Goal: Check status: Check status

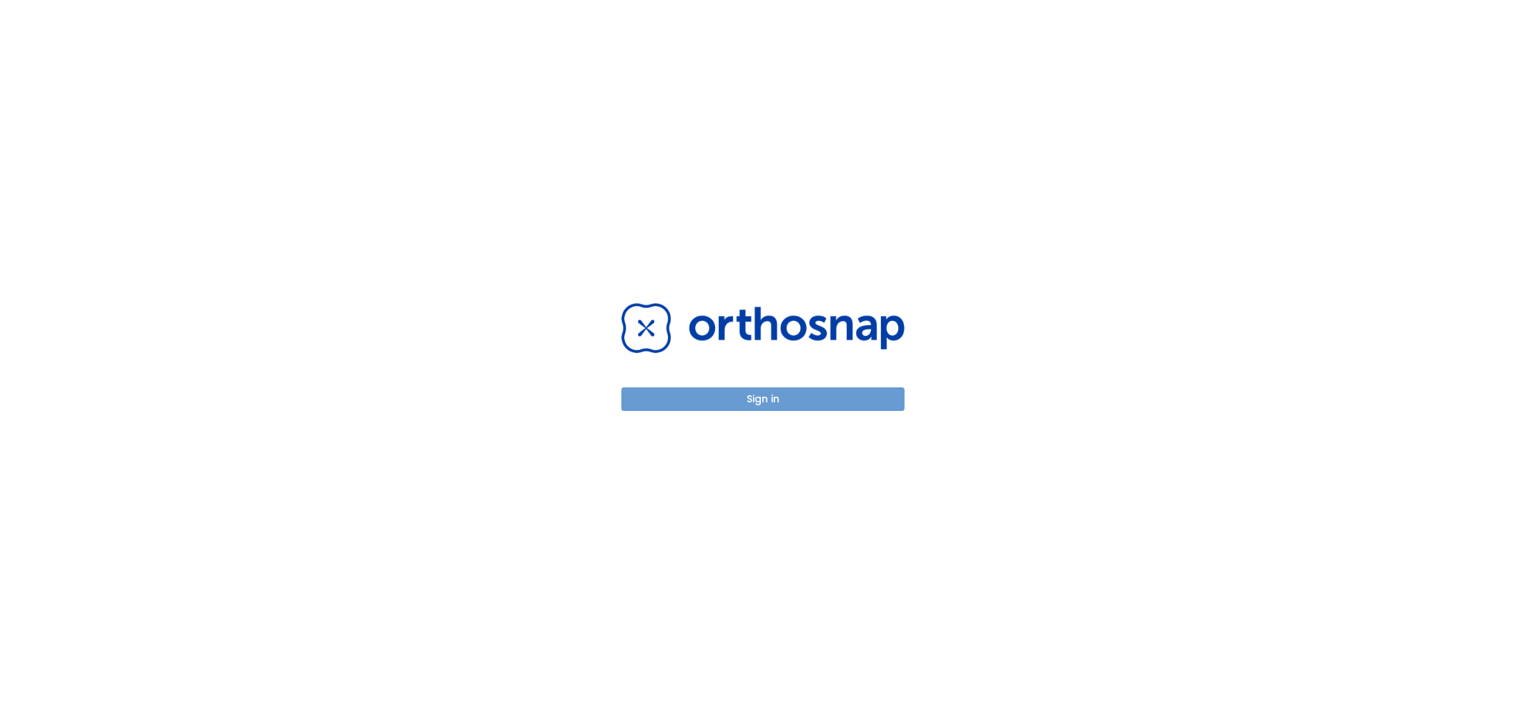
click at [822, 398] on button "Sign in" at bounding box center [763, 400] width 283 height 24
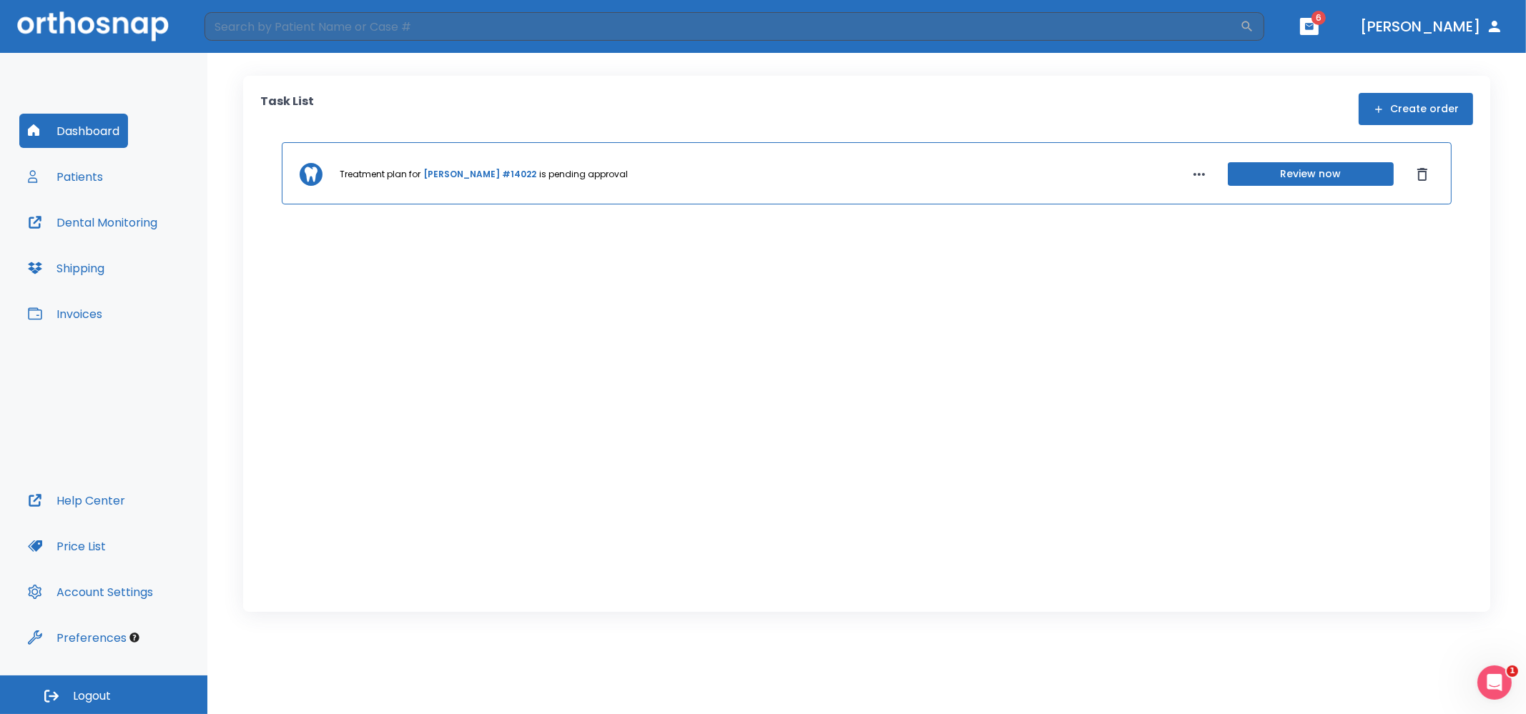
click at [1327, 170] on button "Review now" at bounding box center [1311, 174] width 166 height 24
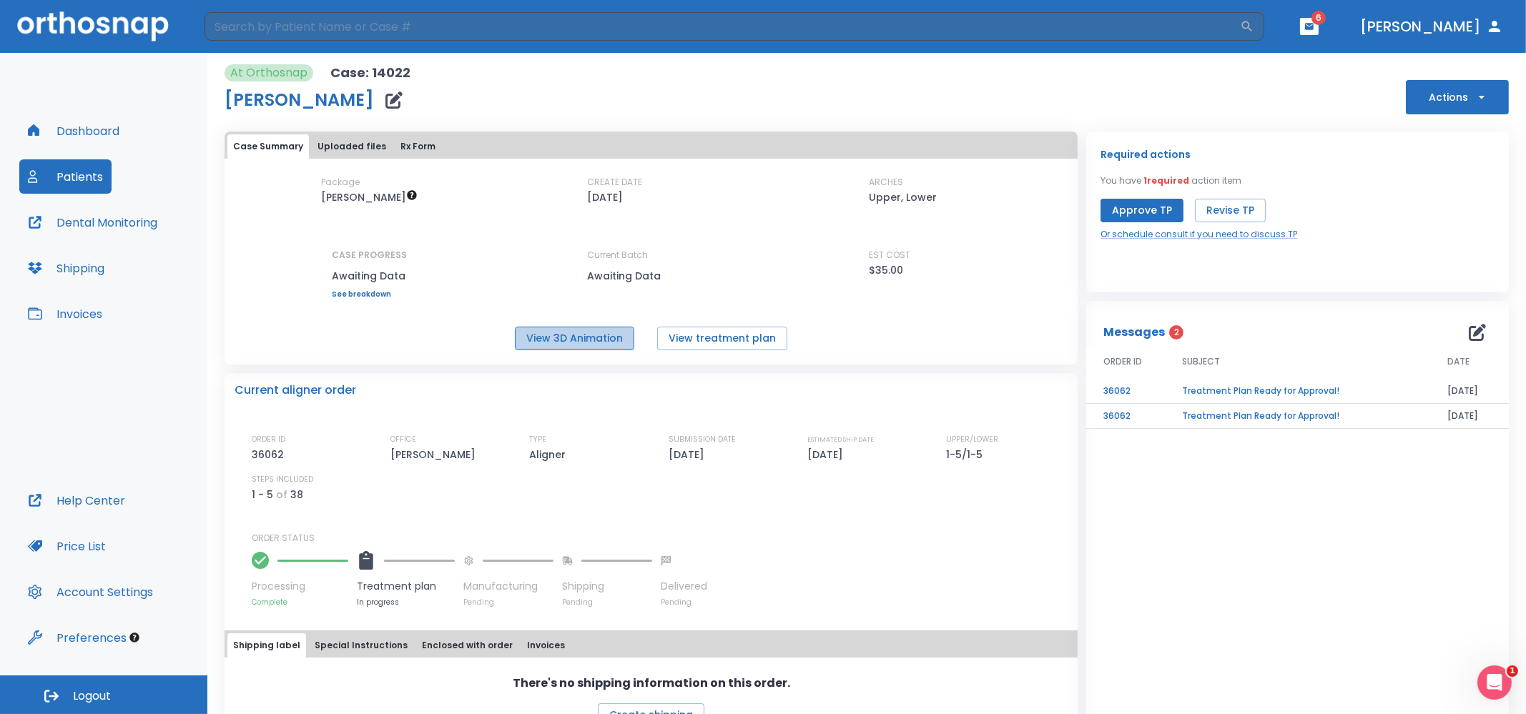
click at [590, 345] on button "View 3D Animation" at bounding box center [574, 339] width 119 height 24
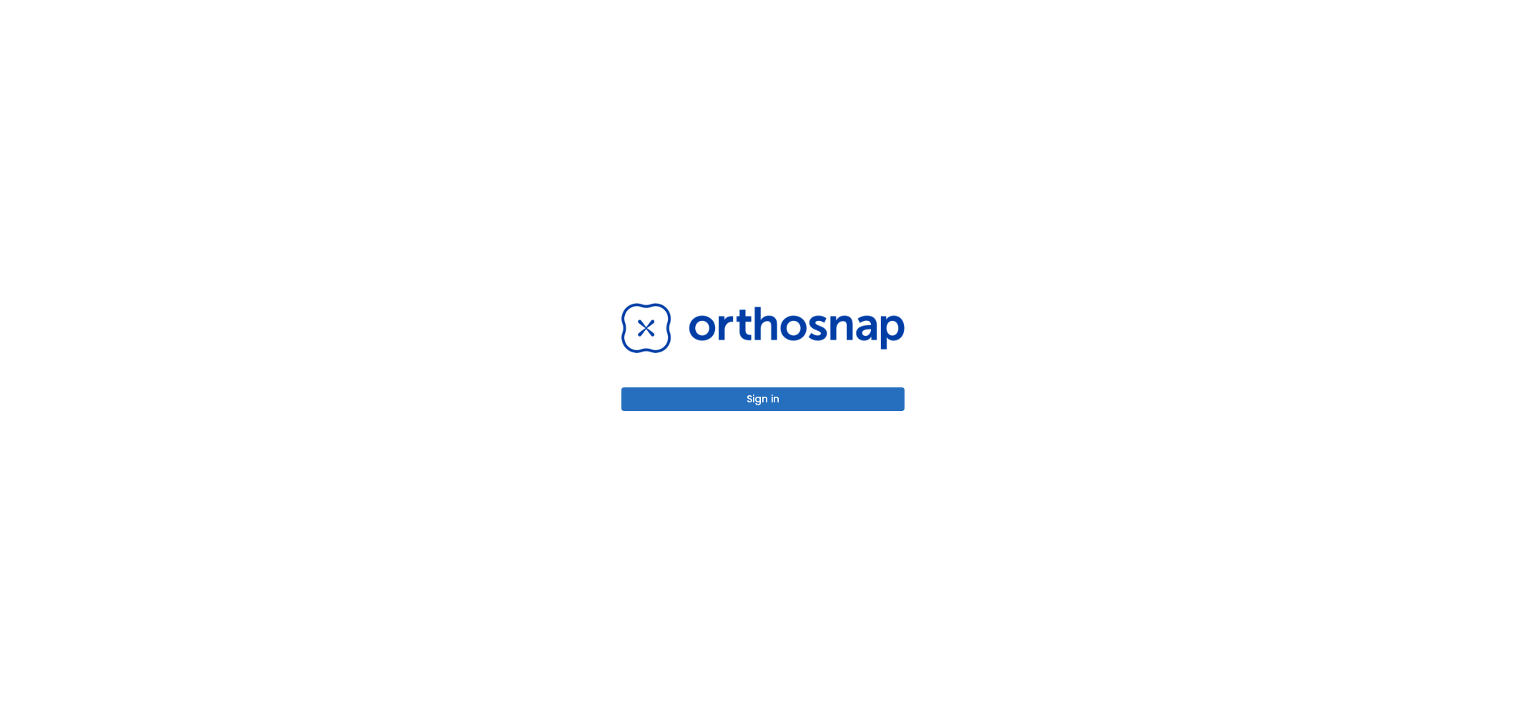
click at [773, 405] on button "Sign in" at bounding box center [763, 400] width 283 height 24
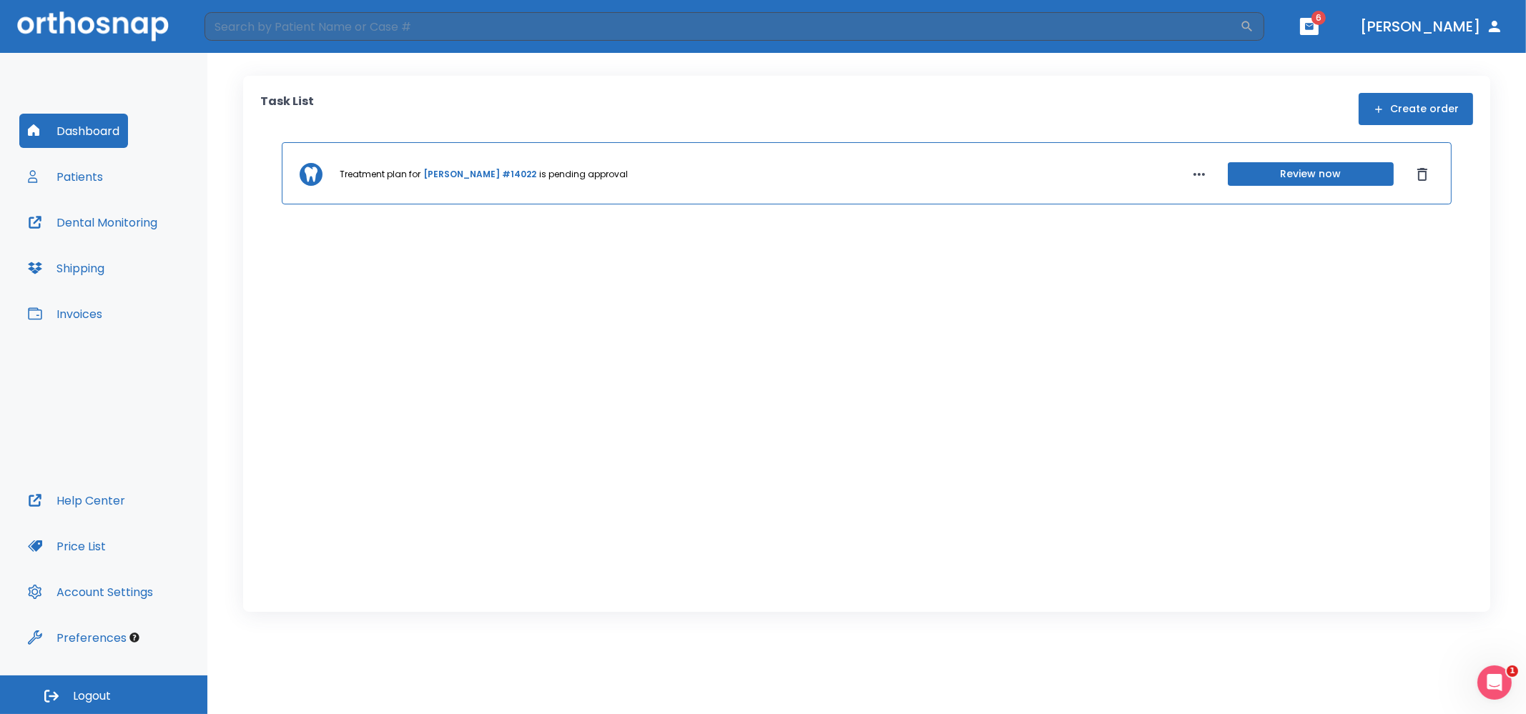
click at [1294, 170] on button "Review now" at bounding box center [1311, 174] width 166 height 24
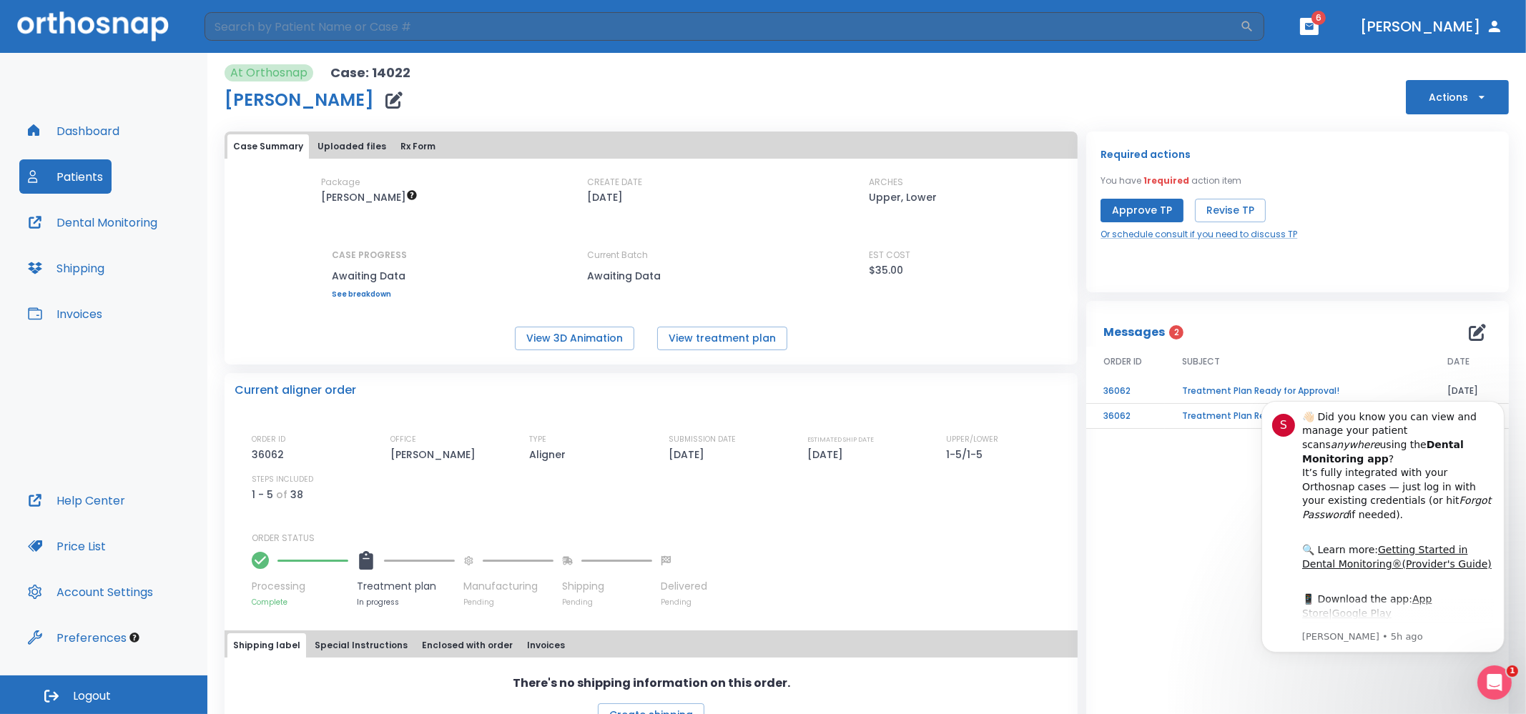
click at [1319, 19] on button "button" at bounding box center [1309, 26] width 19 height 17
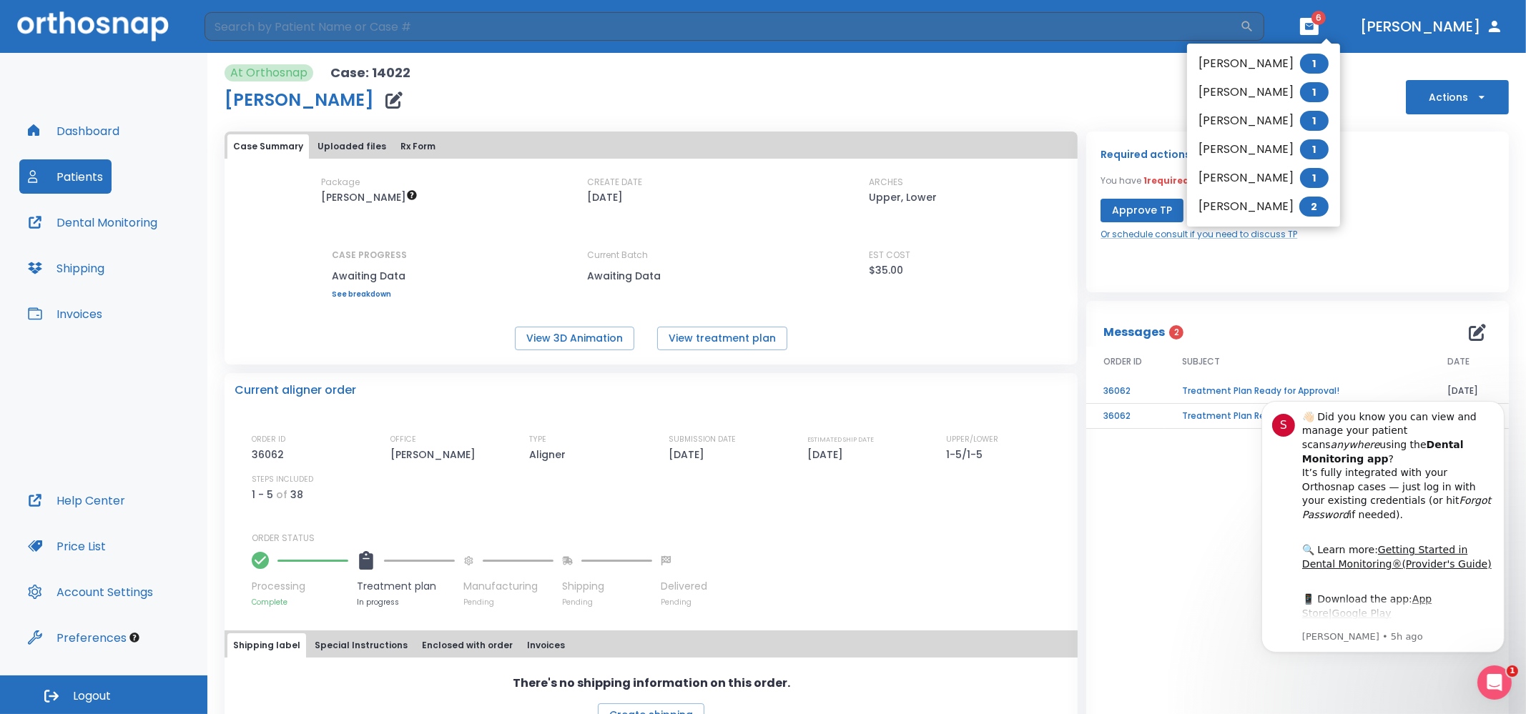
click at [1231, 200] on li "[PERSON_NAME] 2" at bounding box center [1263, 206] width 153 height 29
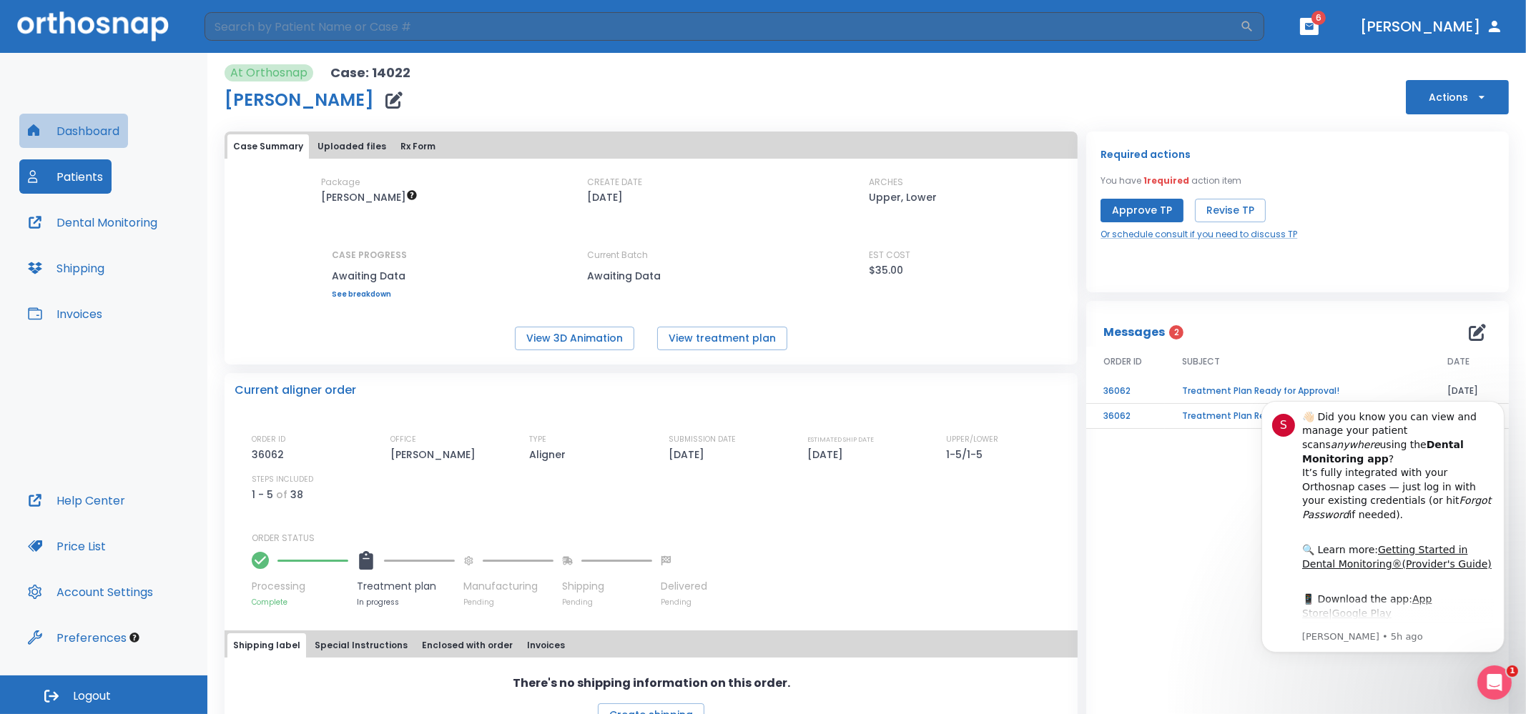
click at [93, 133] on button "Dashboard" at bounding box center [73, 131] width 109 height 34
